Goal: Task Accomplishment & Management: Manage account settings

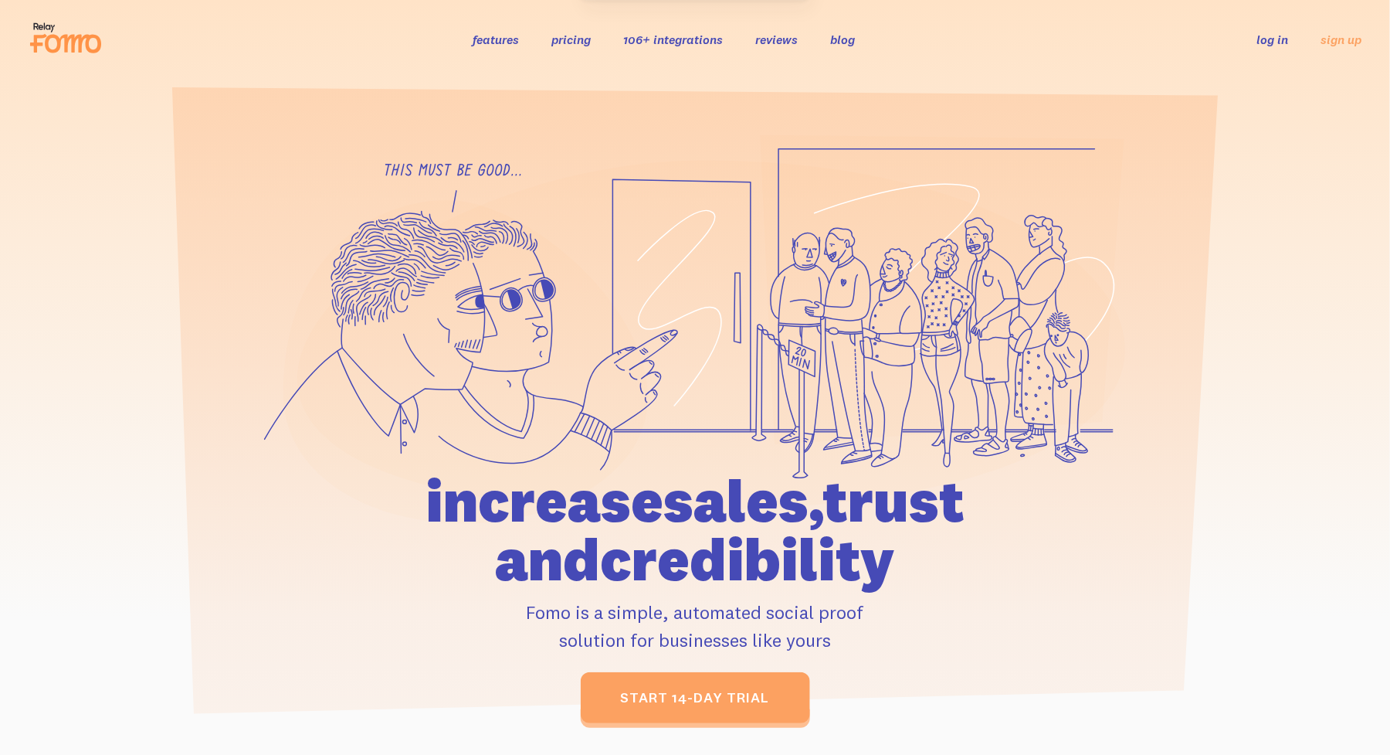
click at [1264, 39] on link "log in" at bounding box center [1273, 39] width 32 height 15
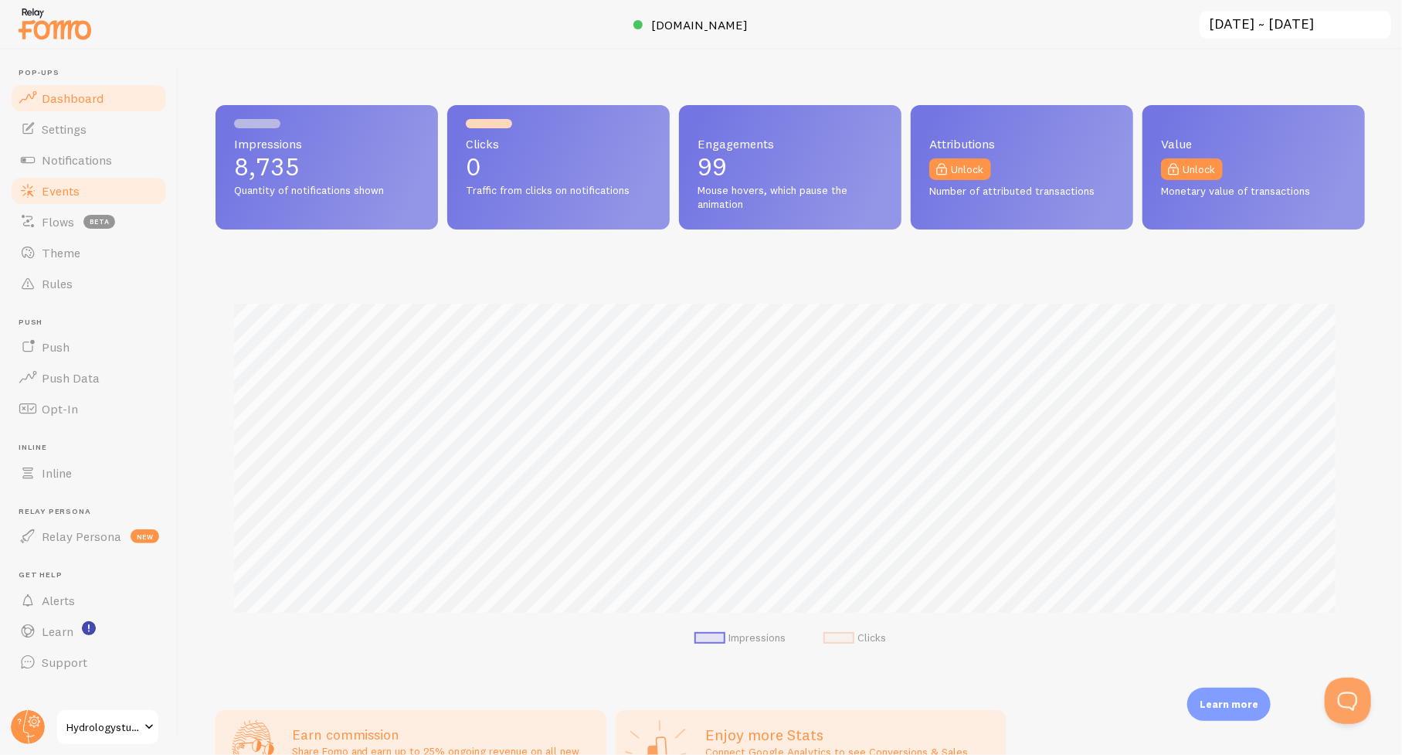
click at [60, 192] on span "Events" at bounding box center [61, 190] width 38 height 15
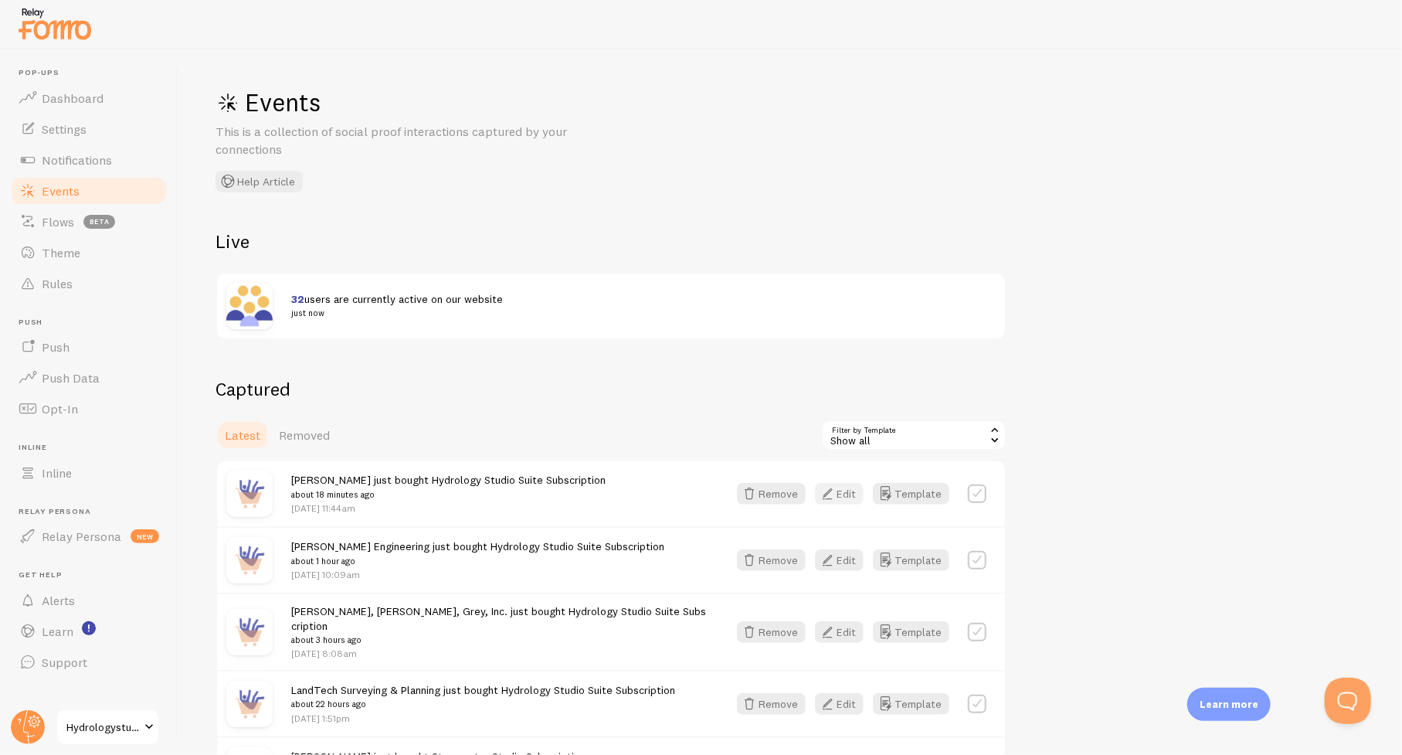
click at [839, 490] on button "Edit" at bounding box center [839, 494] width 49 height 22
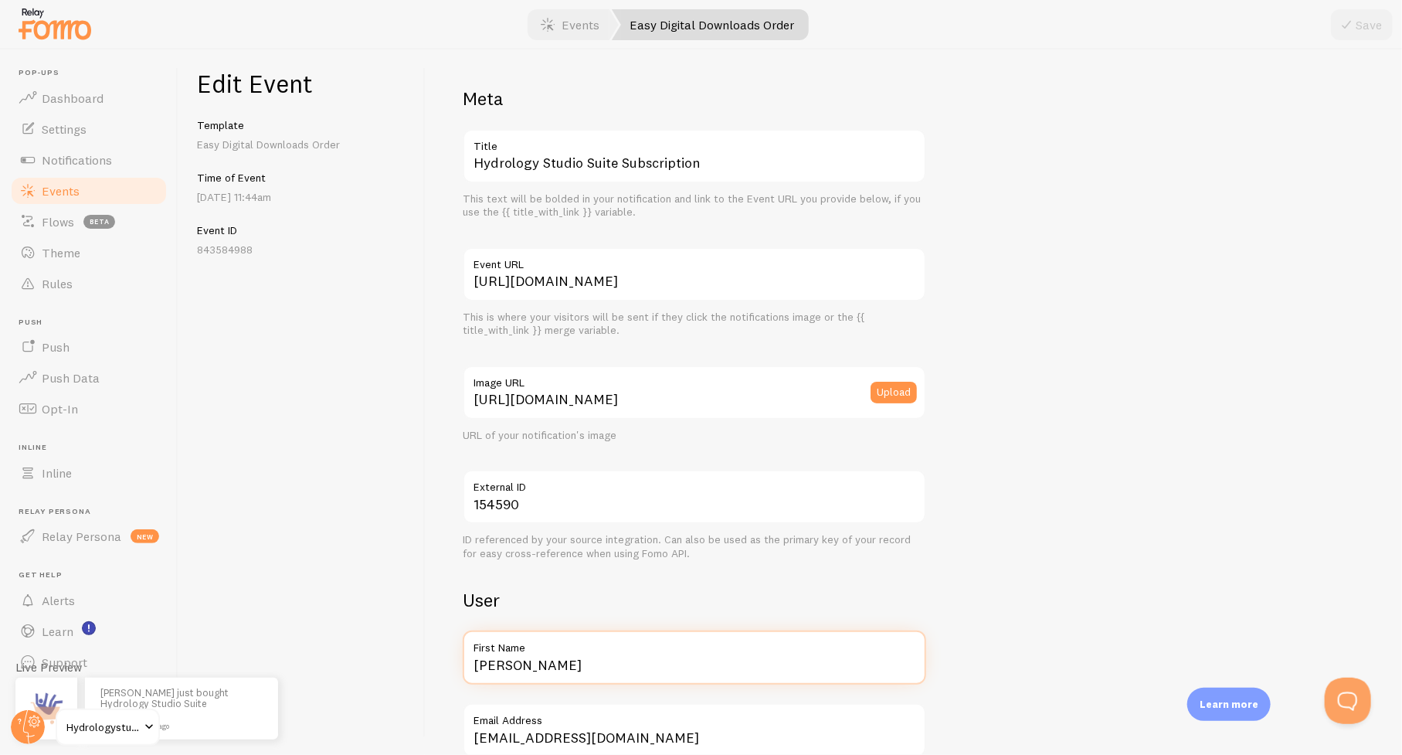
click at [570, 664] on input "[PERSON_NAME]" at bounding box center [694, 657] width 463 height 54
type input "[PERSON_NAME] in [US_STATE]"
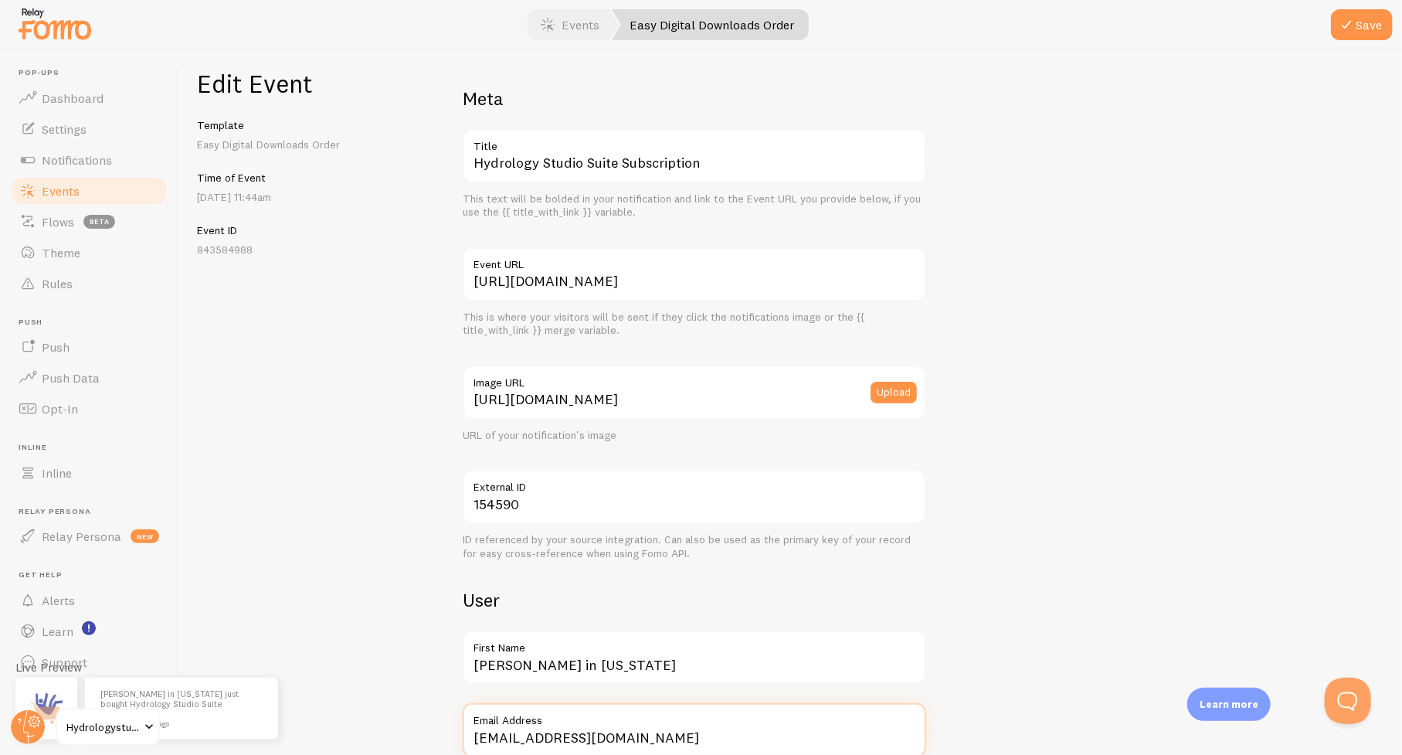
scroll to position [2, 0]
click at [1351, 29] on icon "submit" at bounding box center [1346, 24] width 19 height 19
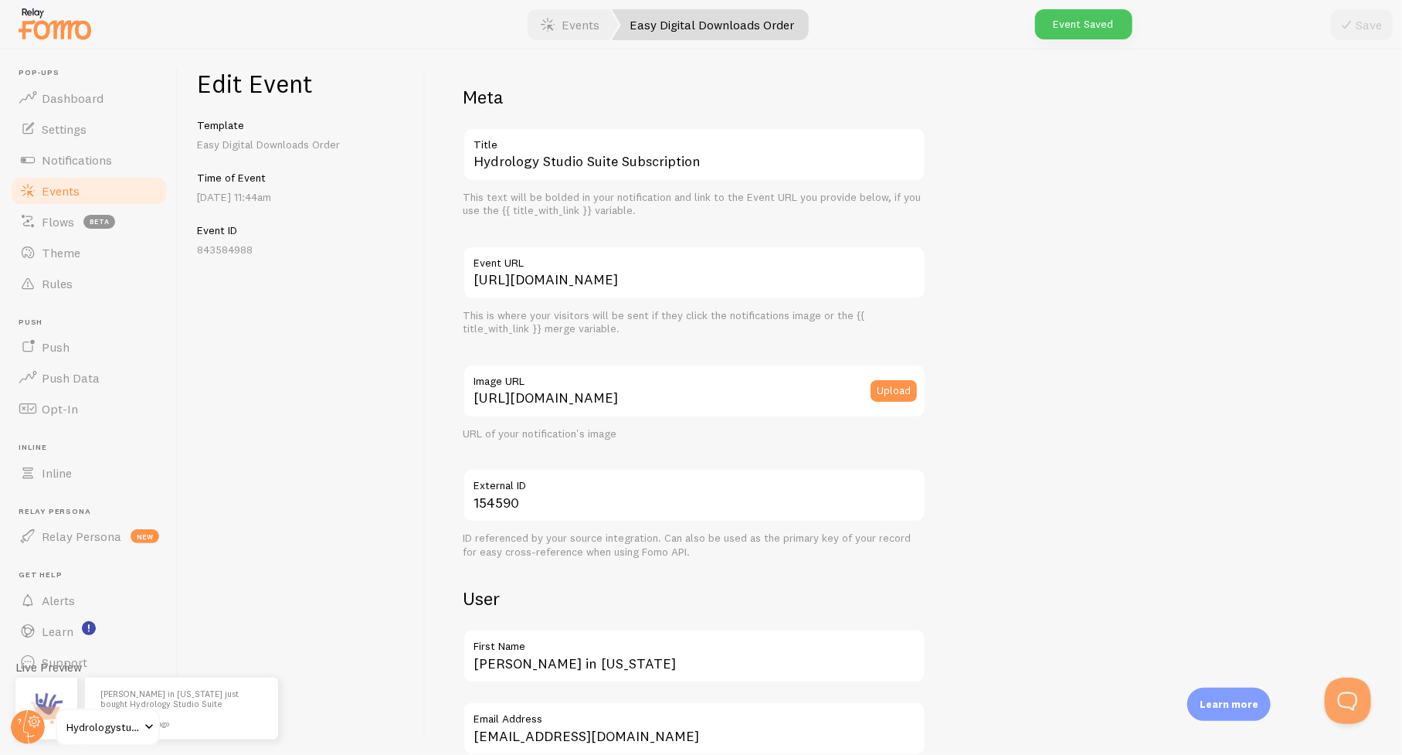
click at [54, 189] on span "Events" at bounding box center [61, 190] width 38 height 15
